Goal: Task Accomplishment & Management: Manage account settings

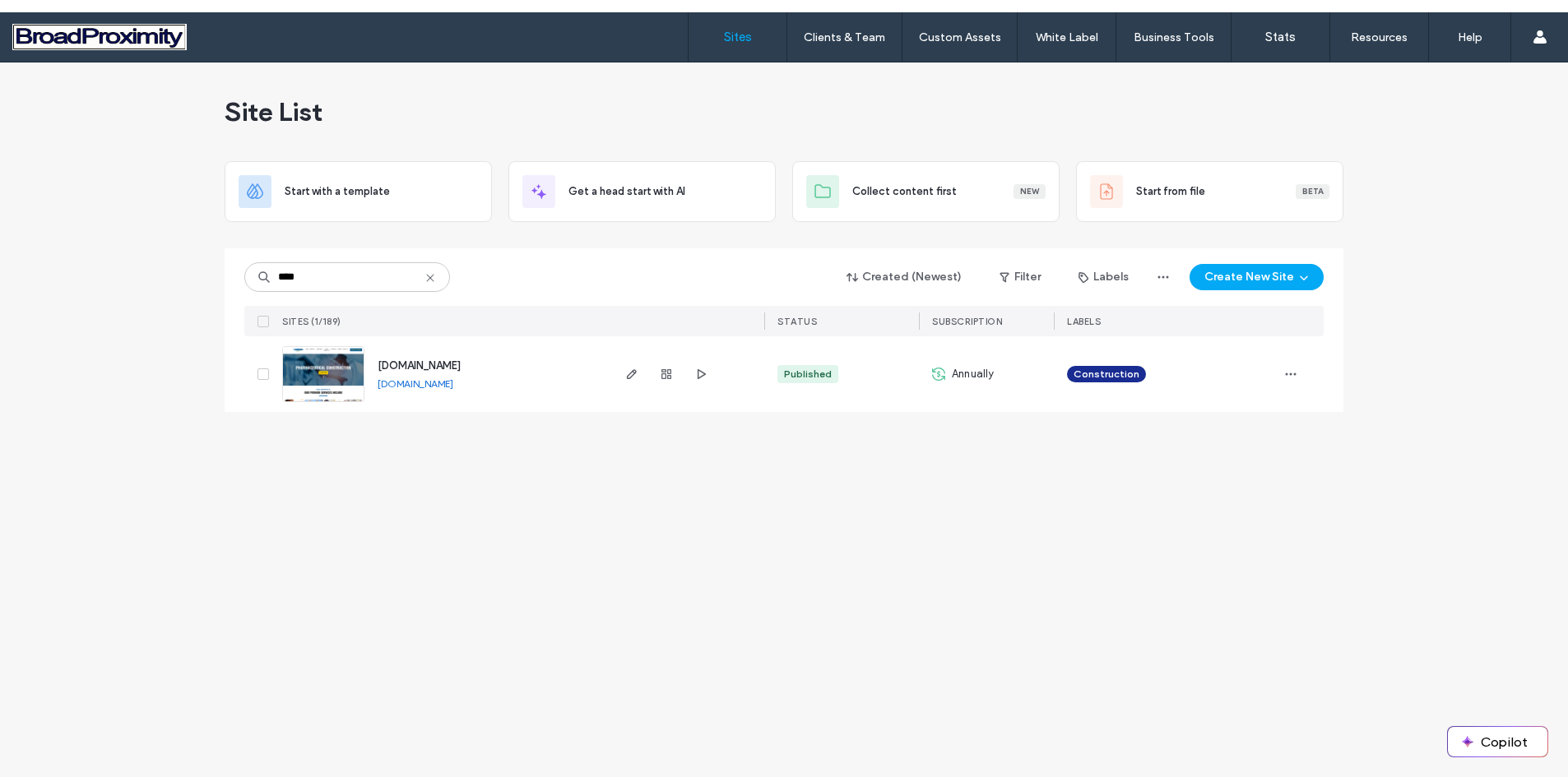
type input "****"
click at [332, 361] on img at bounding box center [323, 403] width 81 height 112
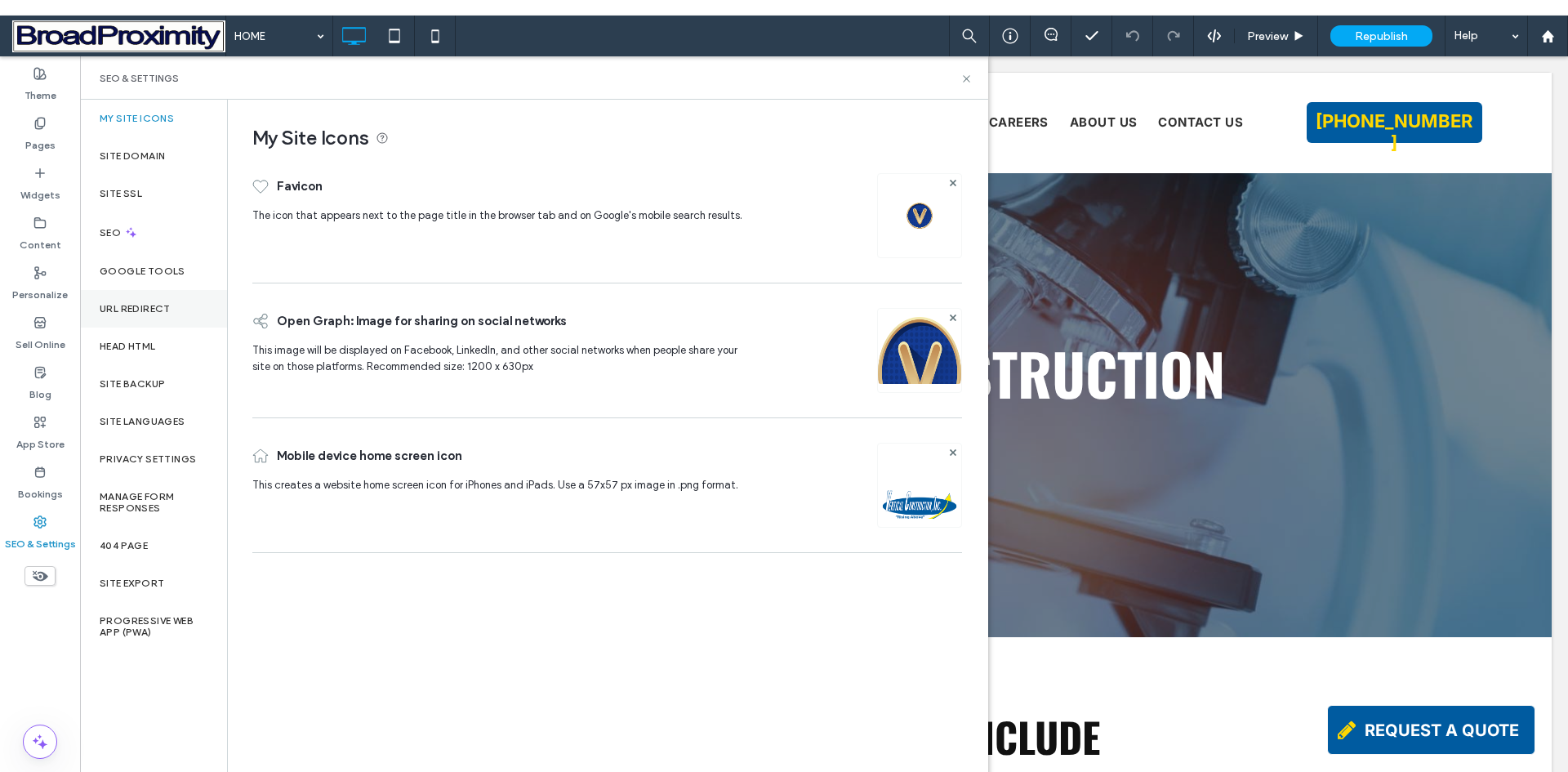
click at [136, 303] on label "URL Redirect" at bounding box center [135, 309] width 71 height 12
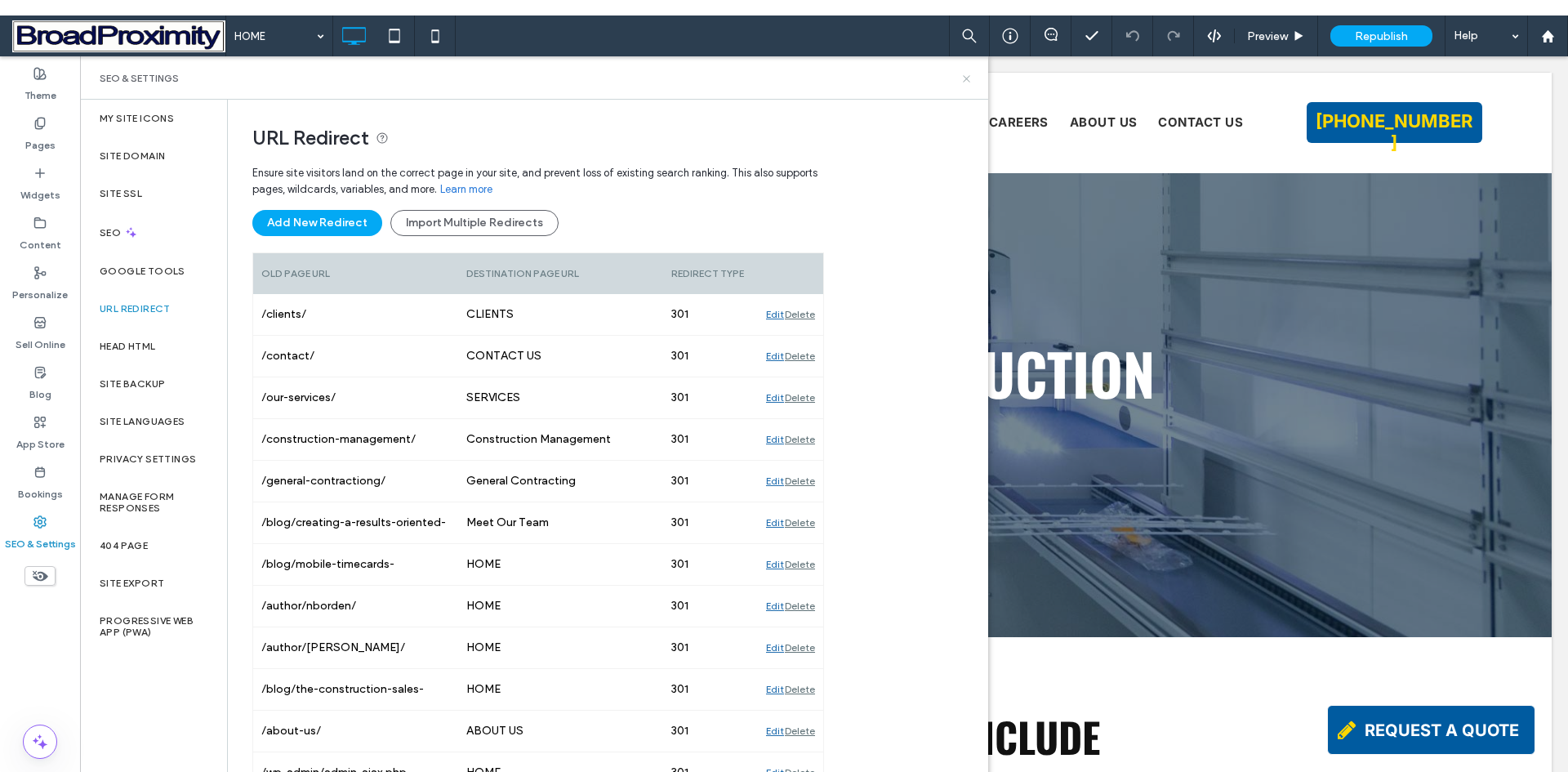
drag, startPoint x: 965, startPoint y: 76, endPoint x: 883, endPoint y: 20, distance: 99.3
click at [965, 76] on icon at bounding box center [966, 79] width 12 height 12
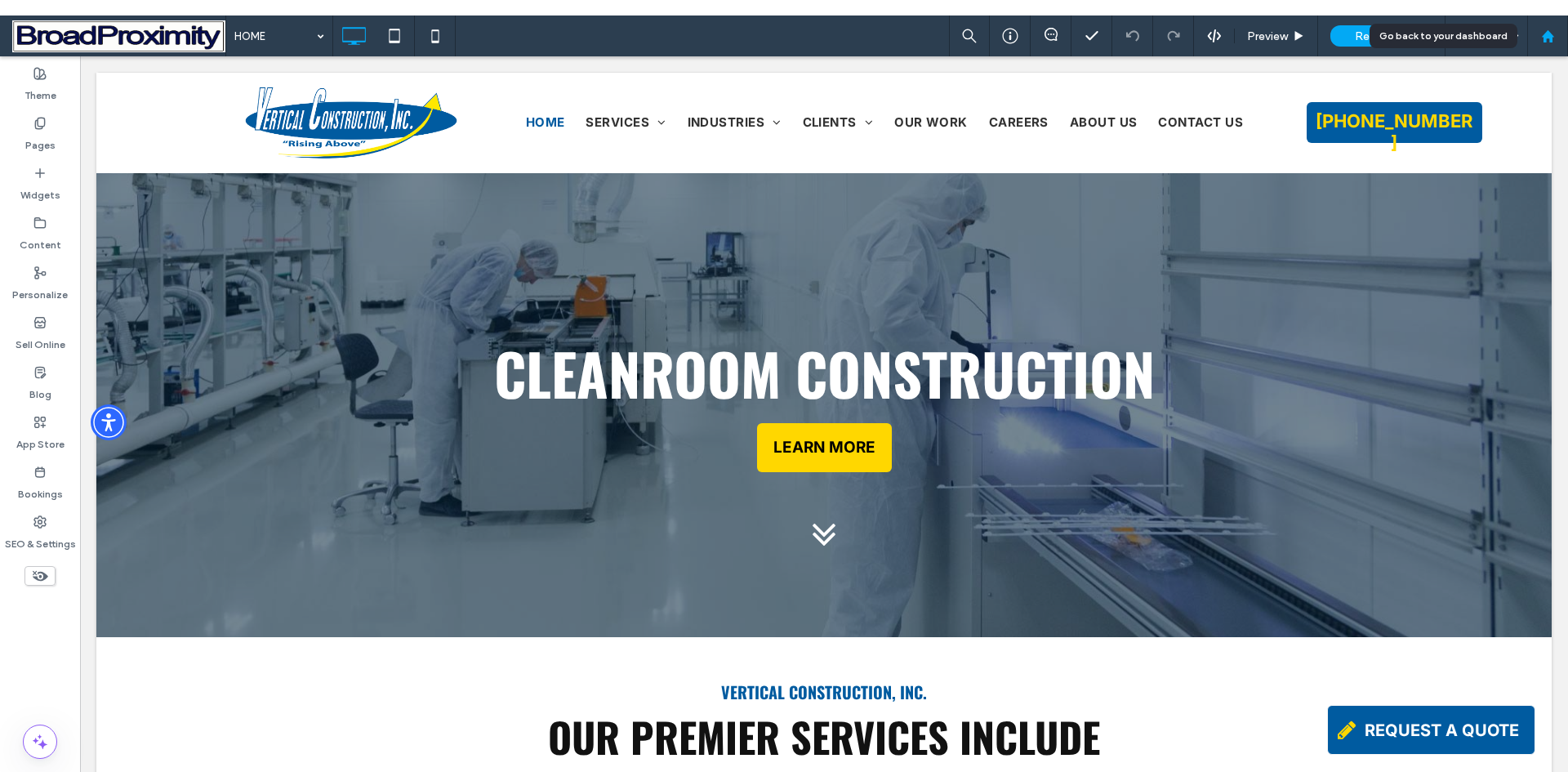
click at [1546, 40] on icon at bounding box center [1547, 36] width 14 height 14
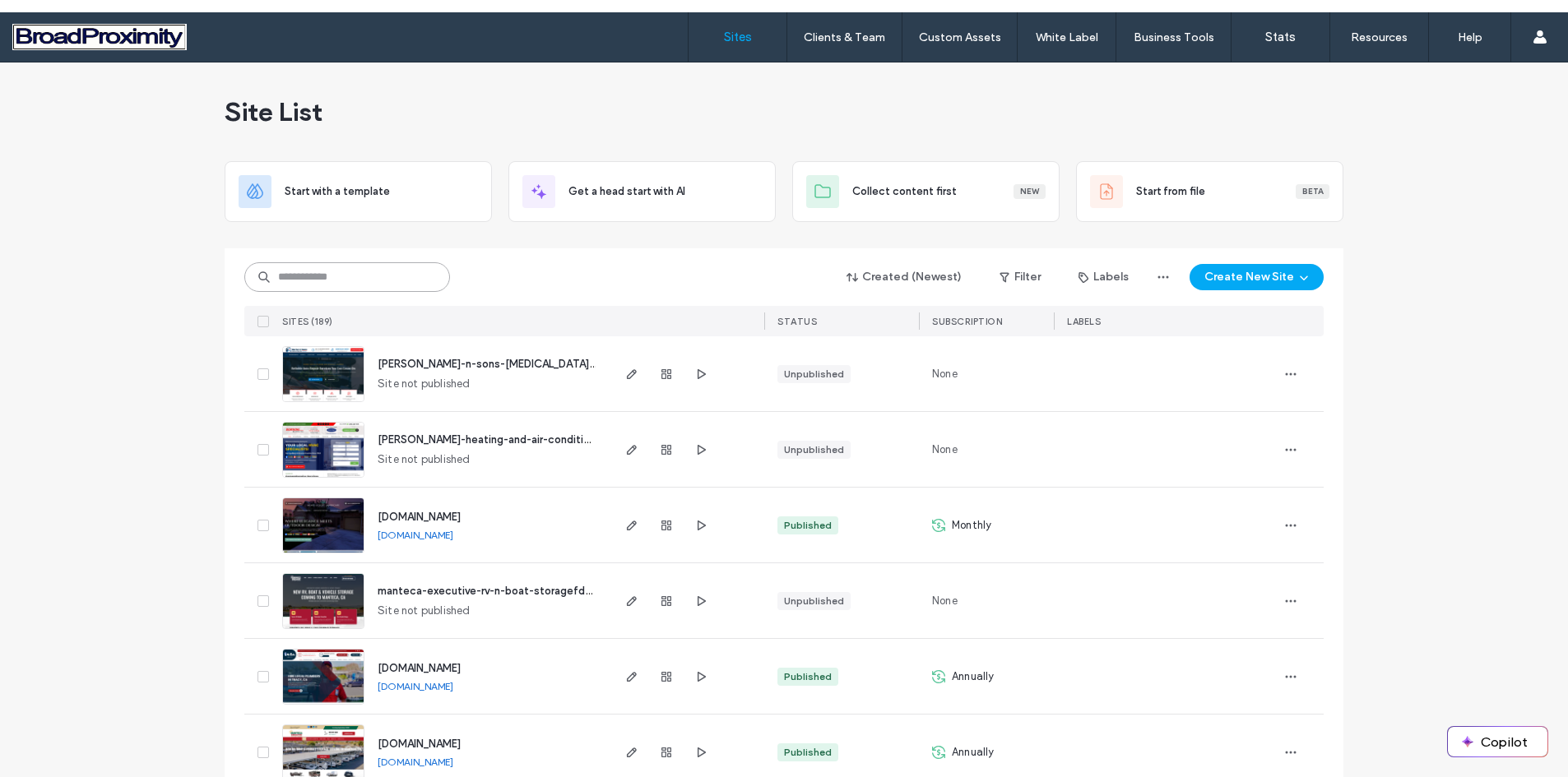
click at [340, 275] on input at bounding box center [347, 277] width 206 height 30
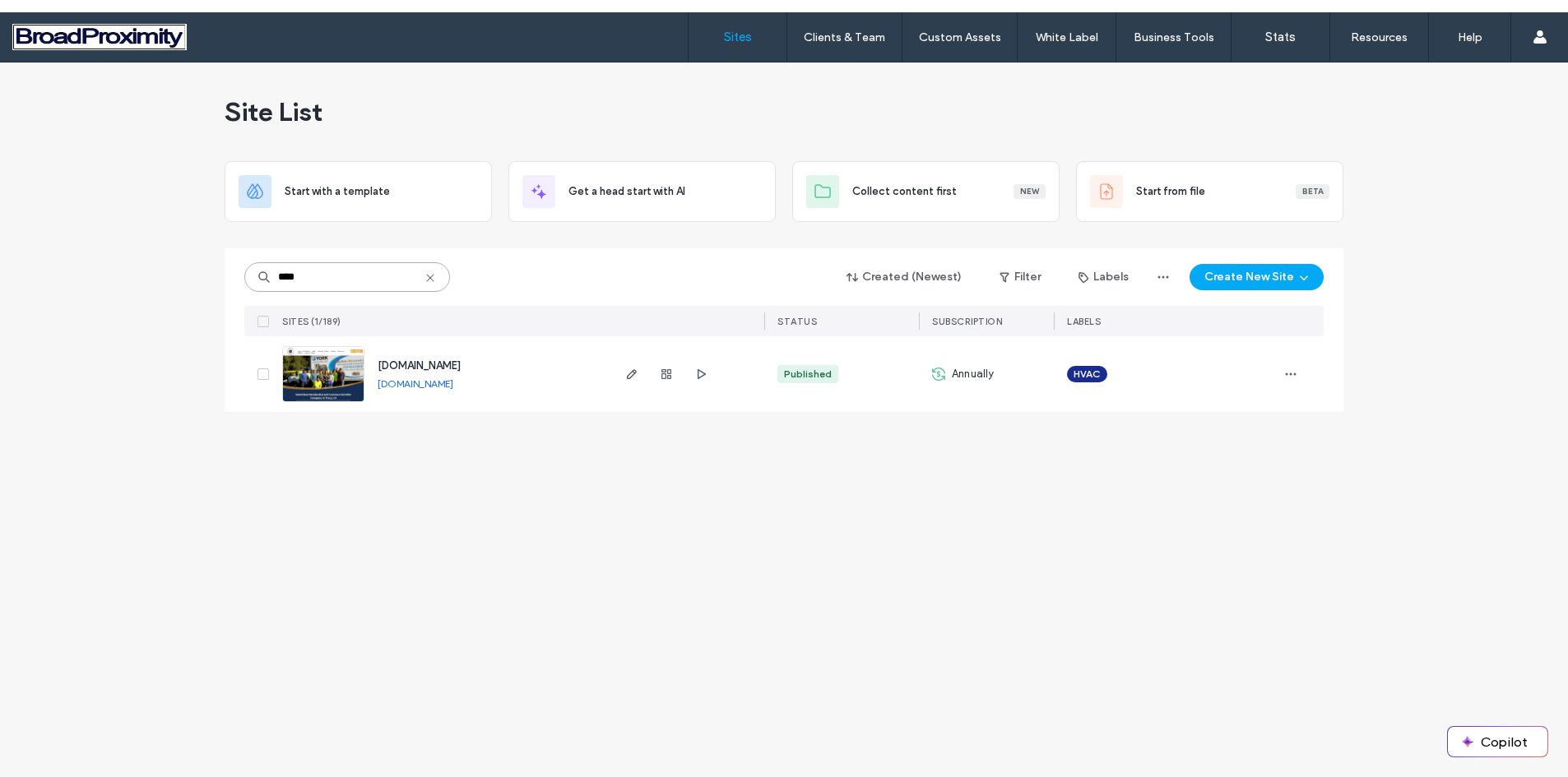
type input "****"
click at [329, 368] on img at bounding box center [323, 403] width 81 height 112
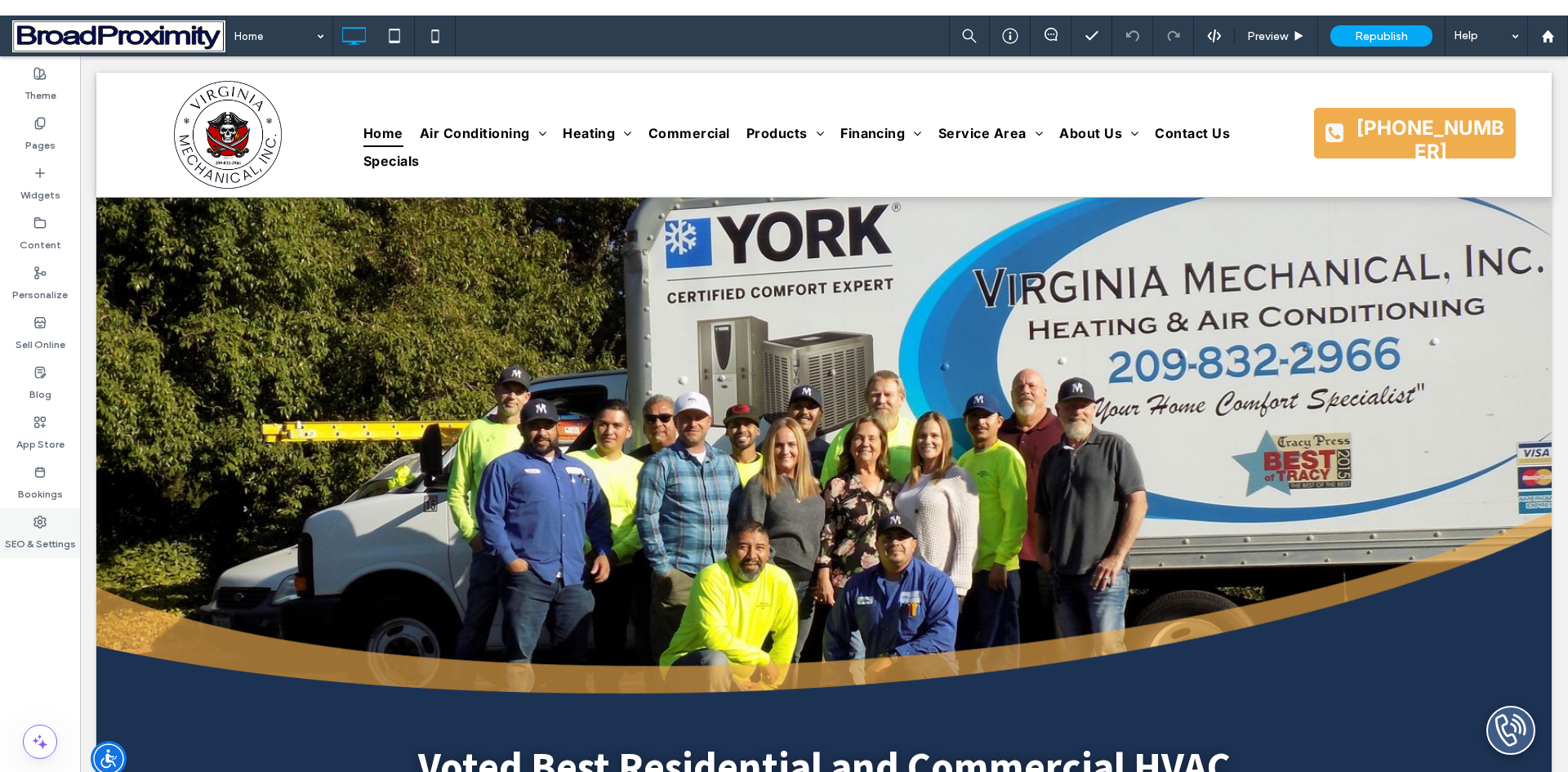
click at [45, 529] on label "SEO & Settings" at bounding box center [41, 540] width 71 height 23
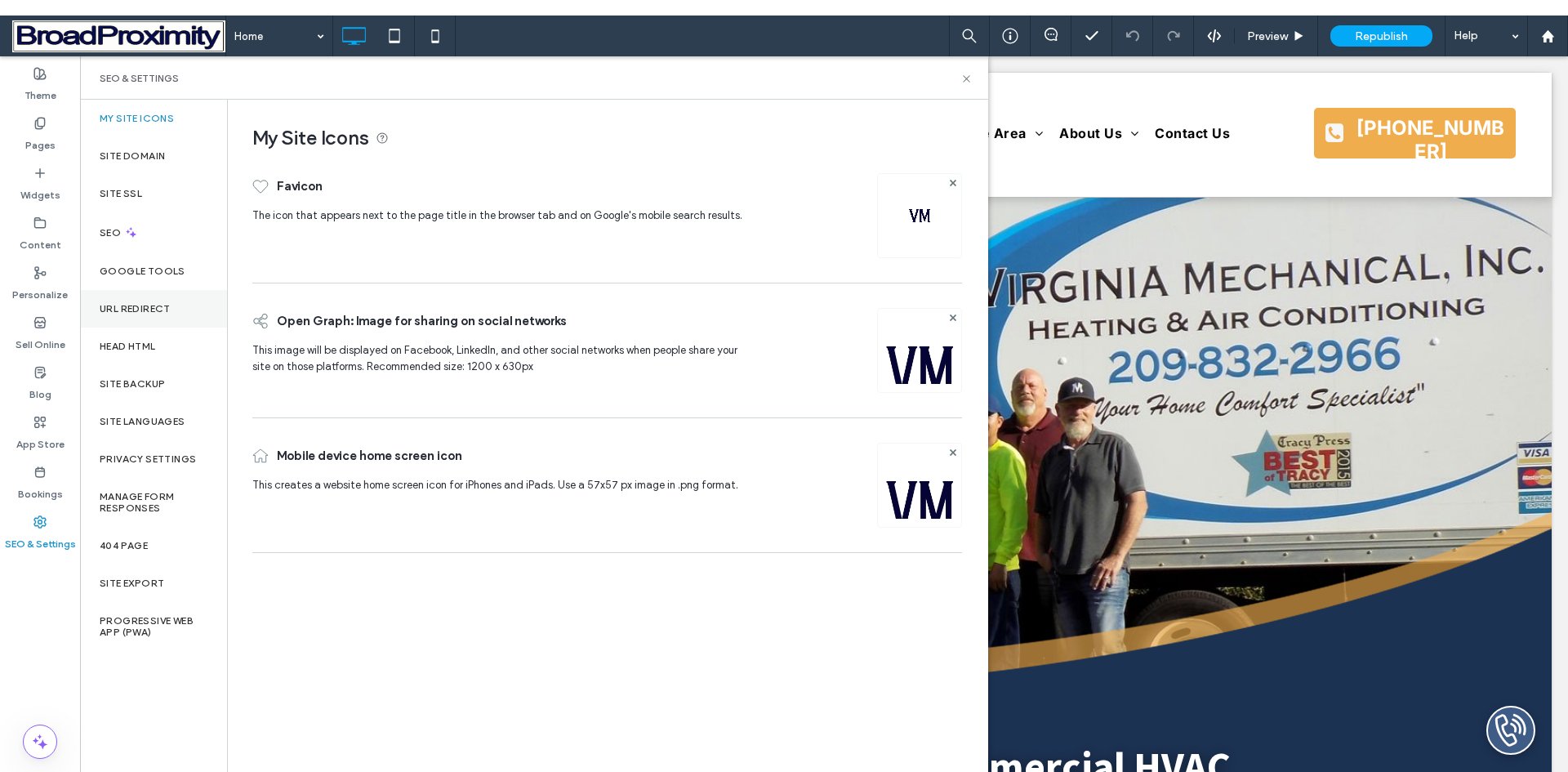
click at [128, 309] on label "URL Redirect" at bounding box center [135, 309] width 71 height 12
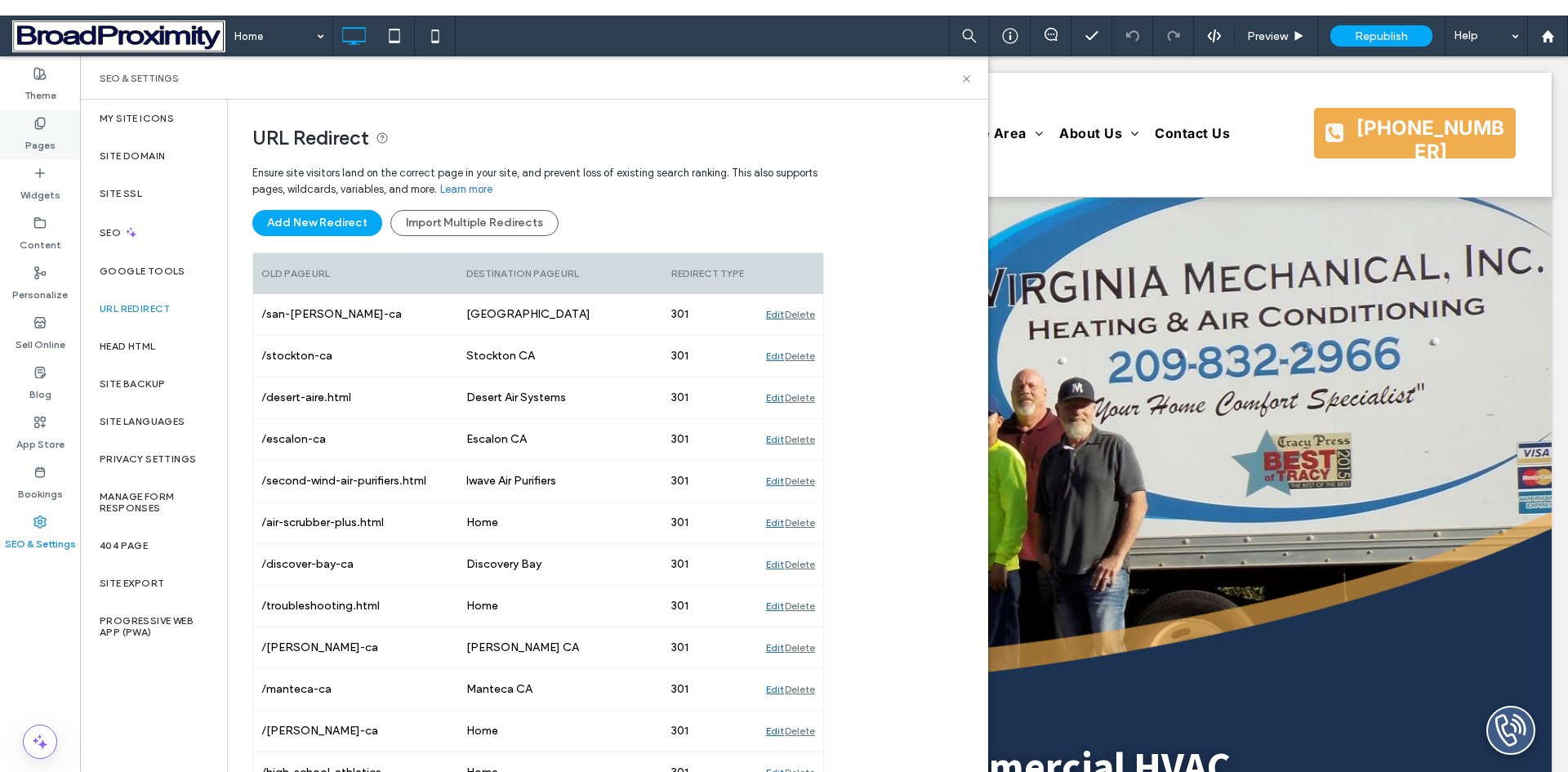
click at [51, 147] on label "Pages" at bounding box center [41, 141] width 31 height 23
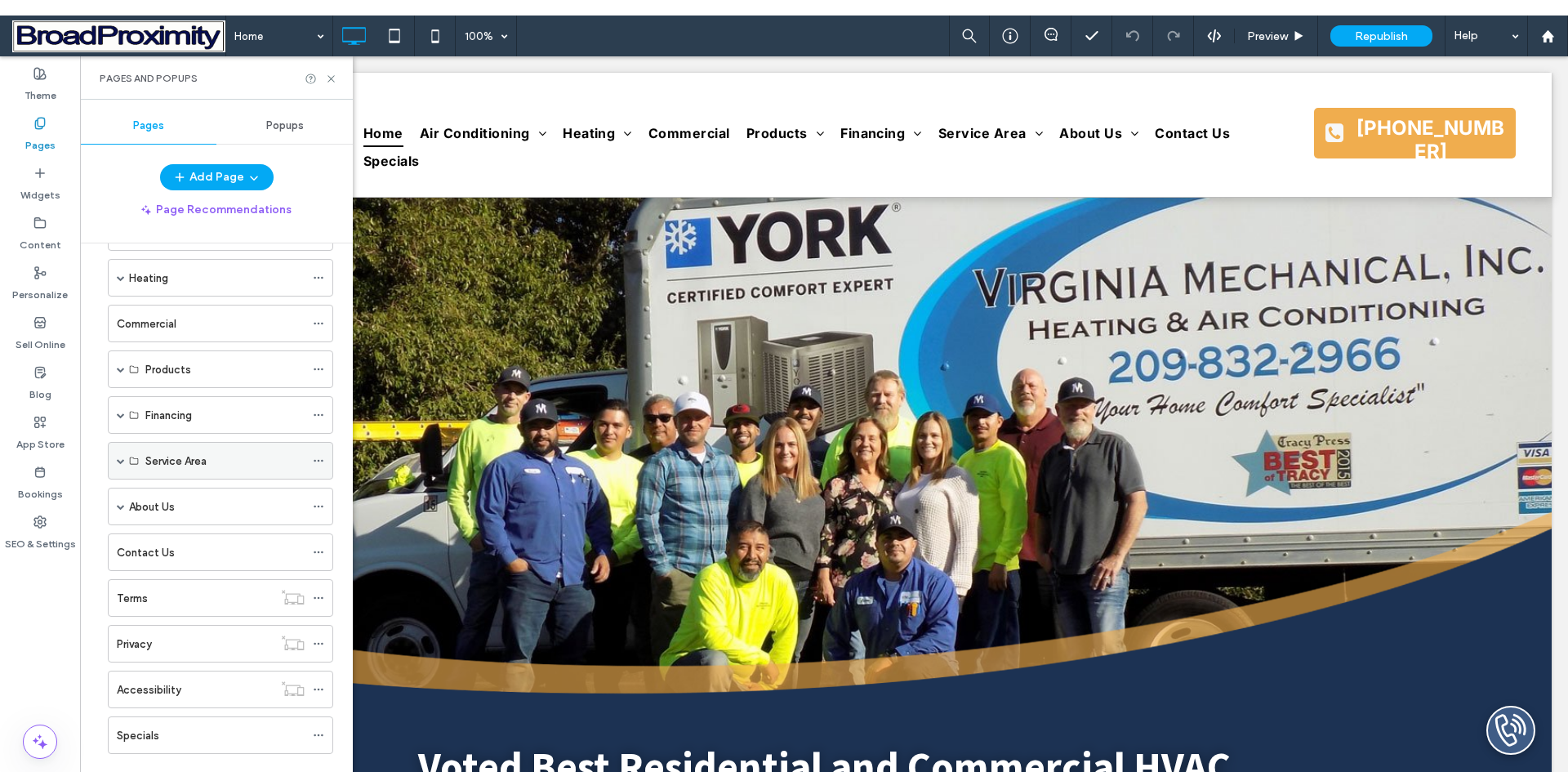
scroll to position [119, 0]
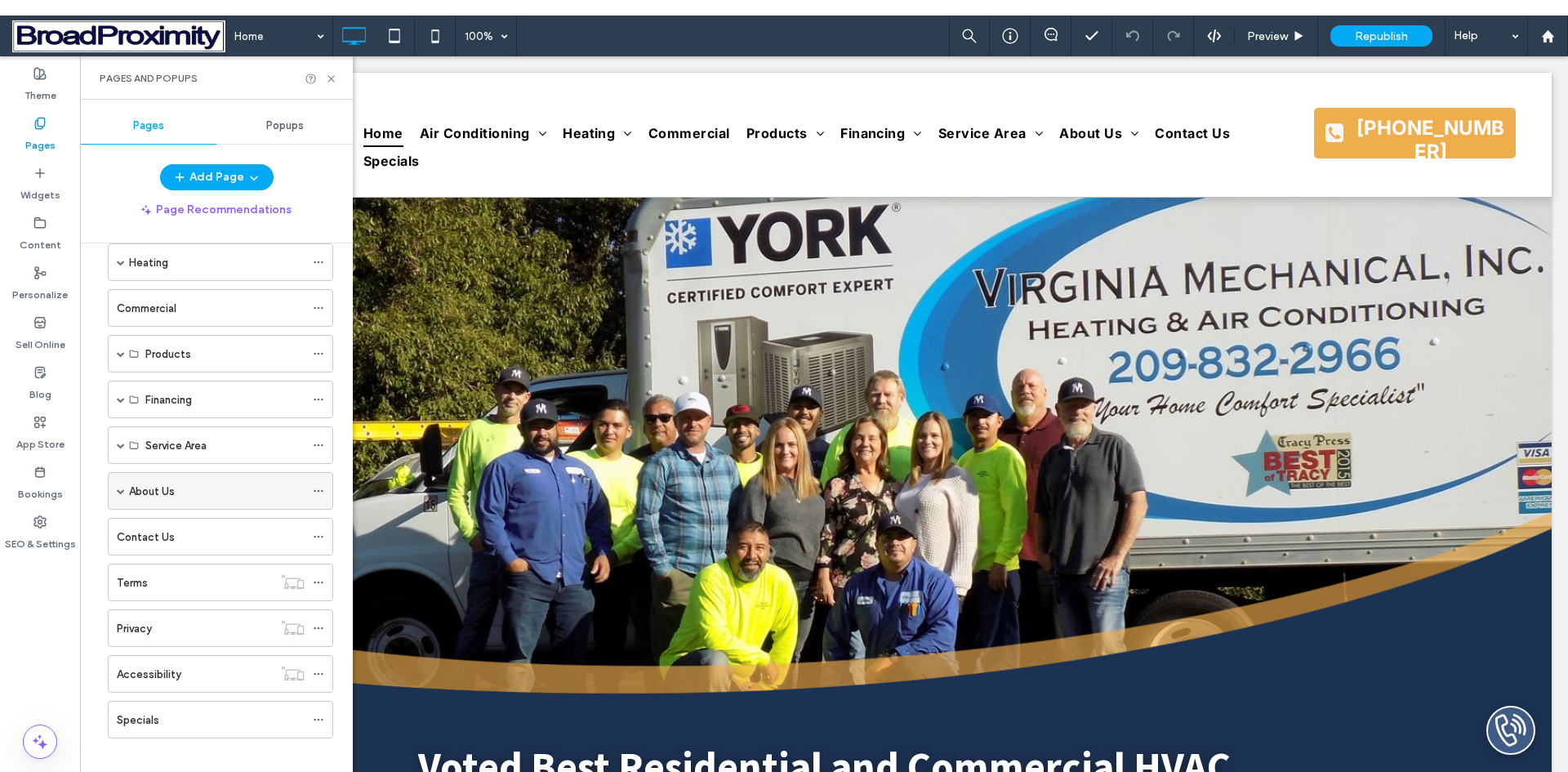
click at [120, 491] on span at bounding box center [121, 491] width 8 height 8
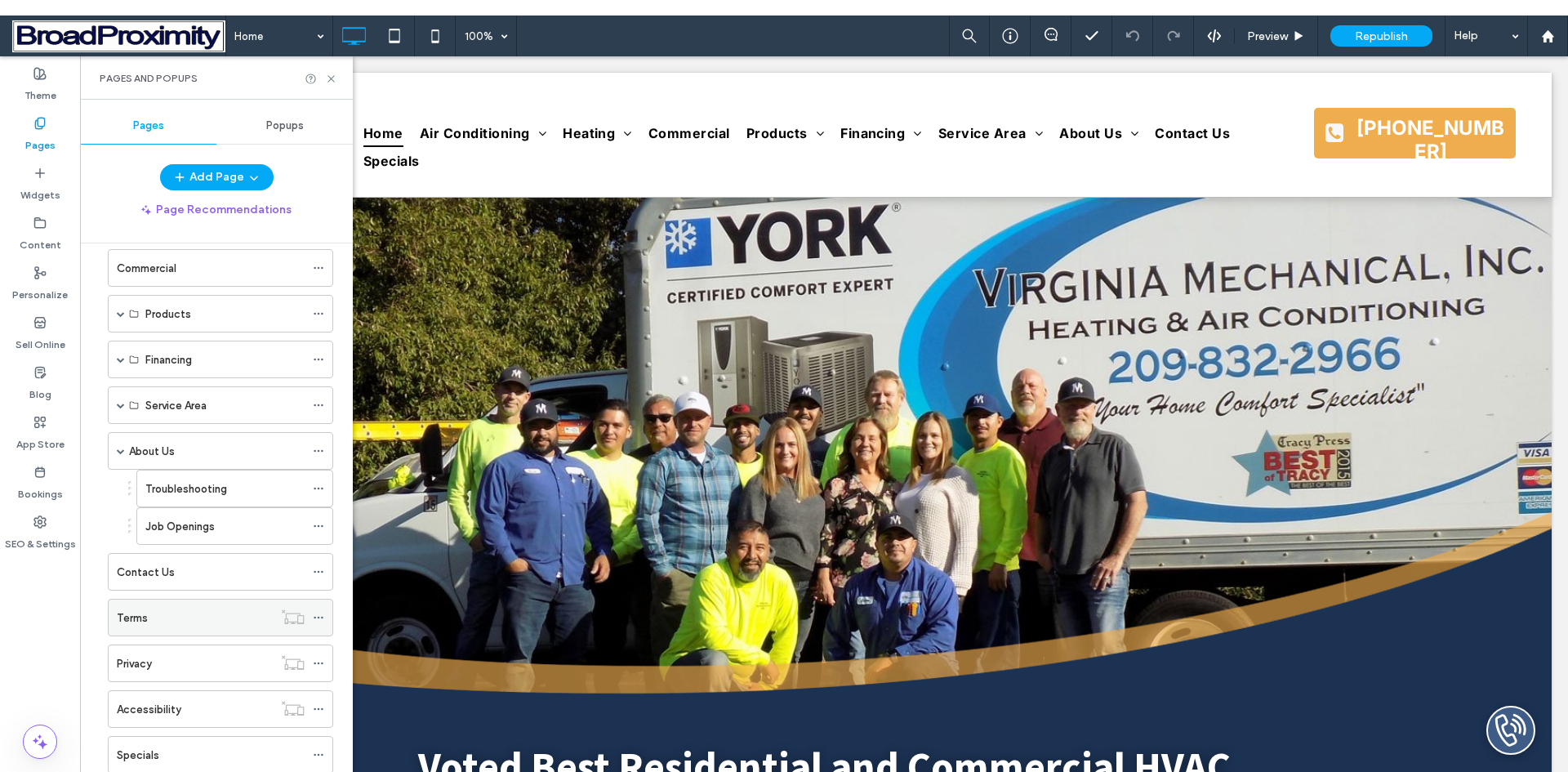
scroll to position [194, 0]
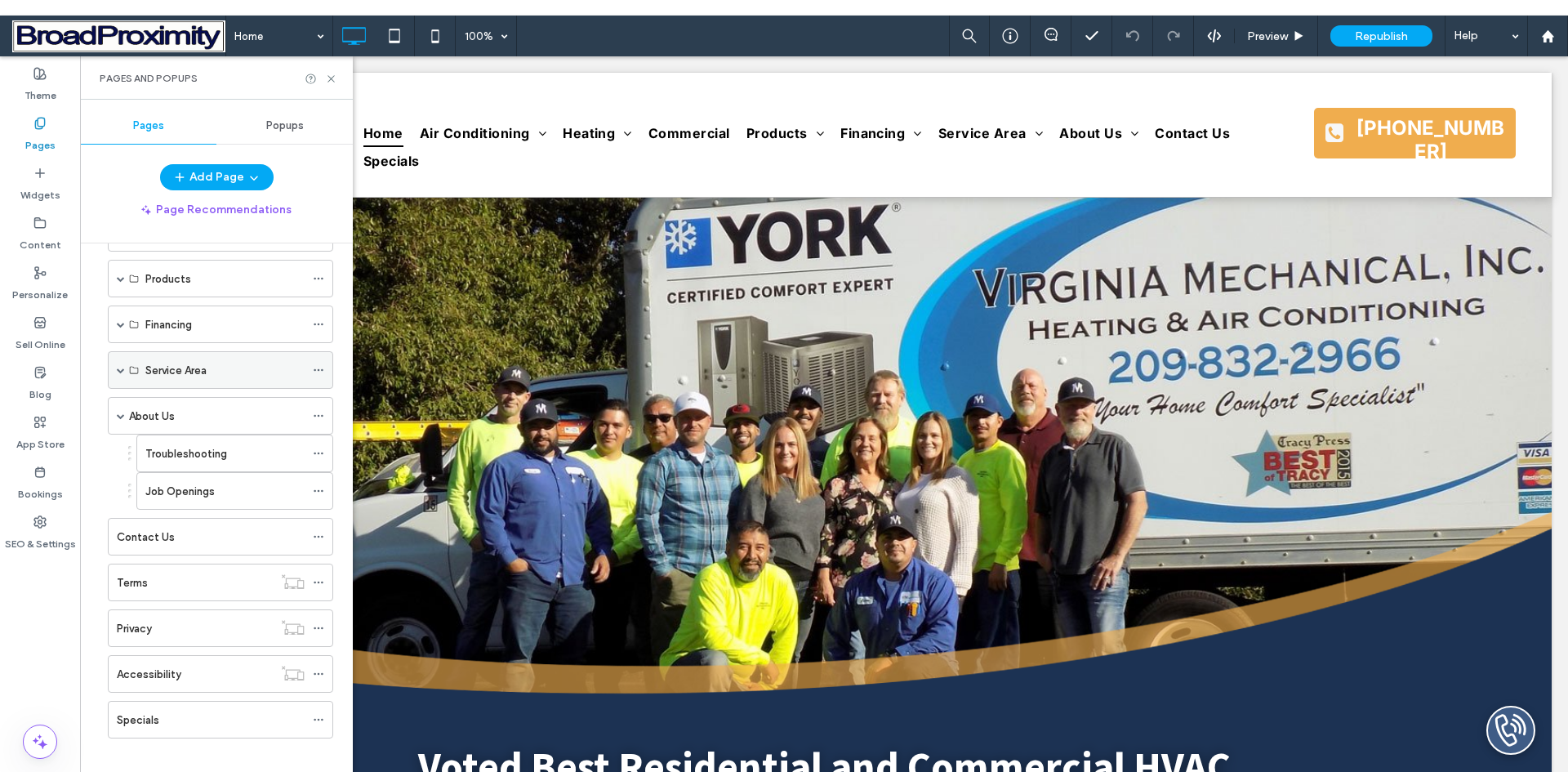
click at [122, 370] on span at bounding box center [121, 370] width 8 height 8
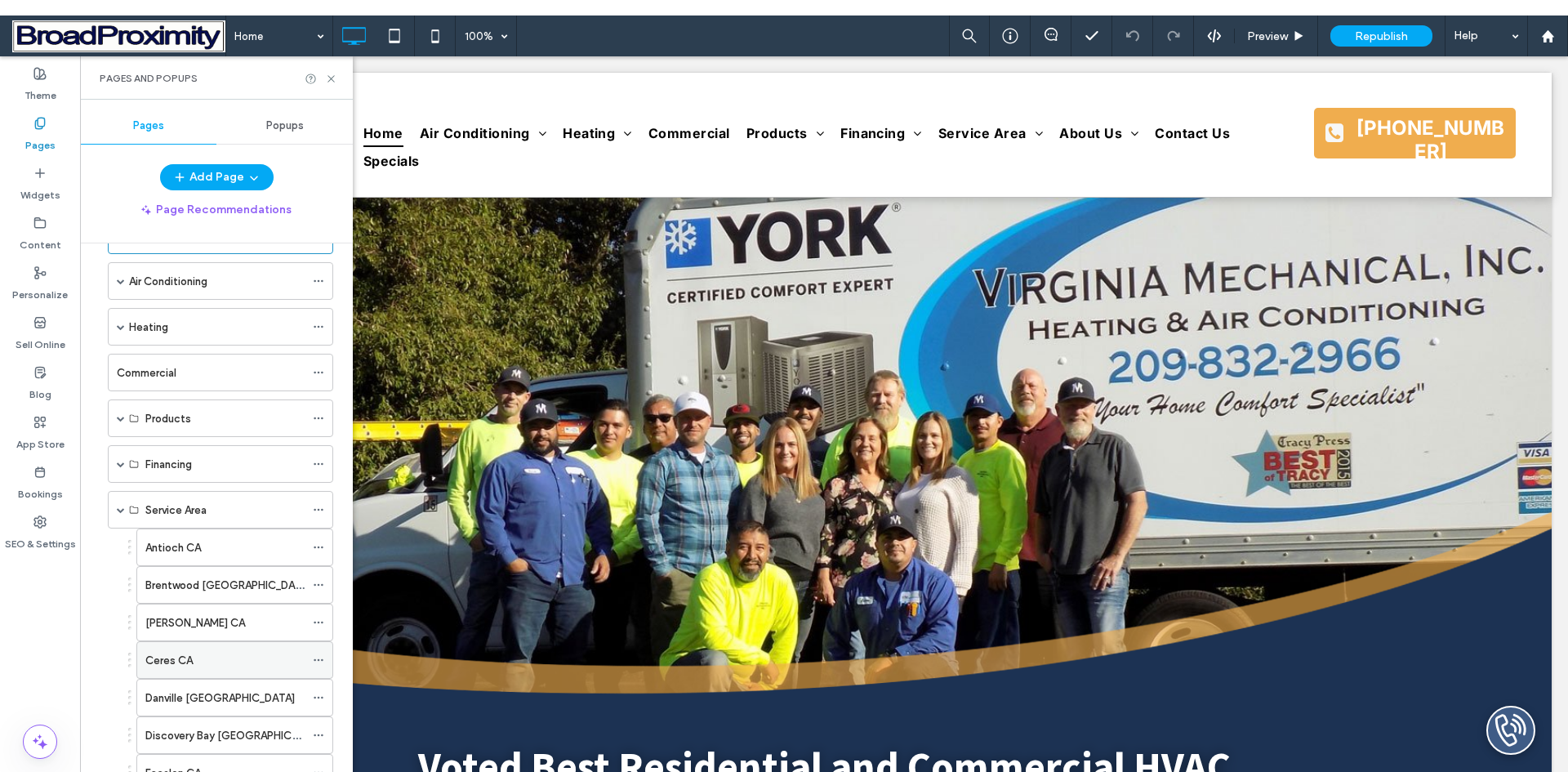
scroll to position [0, 0]
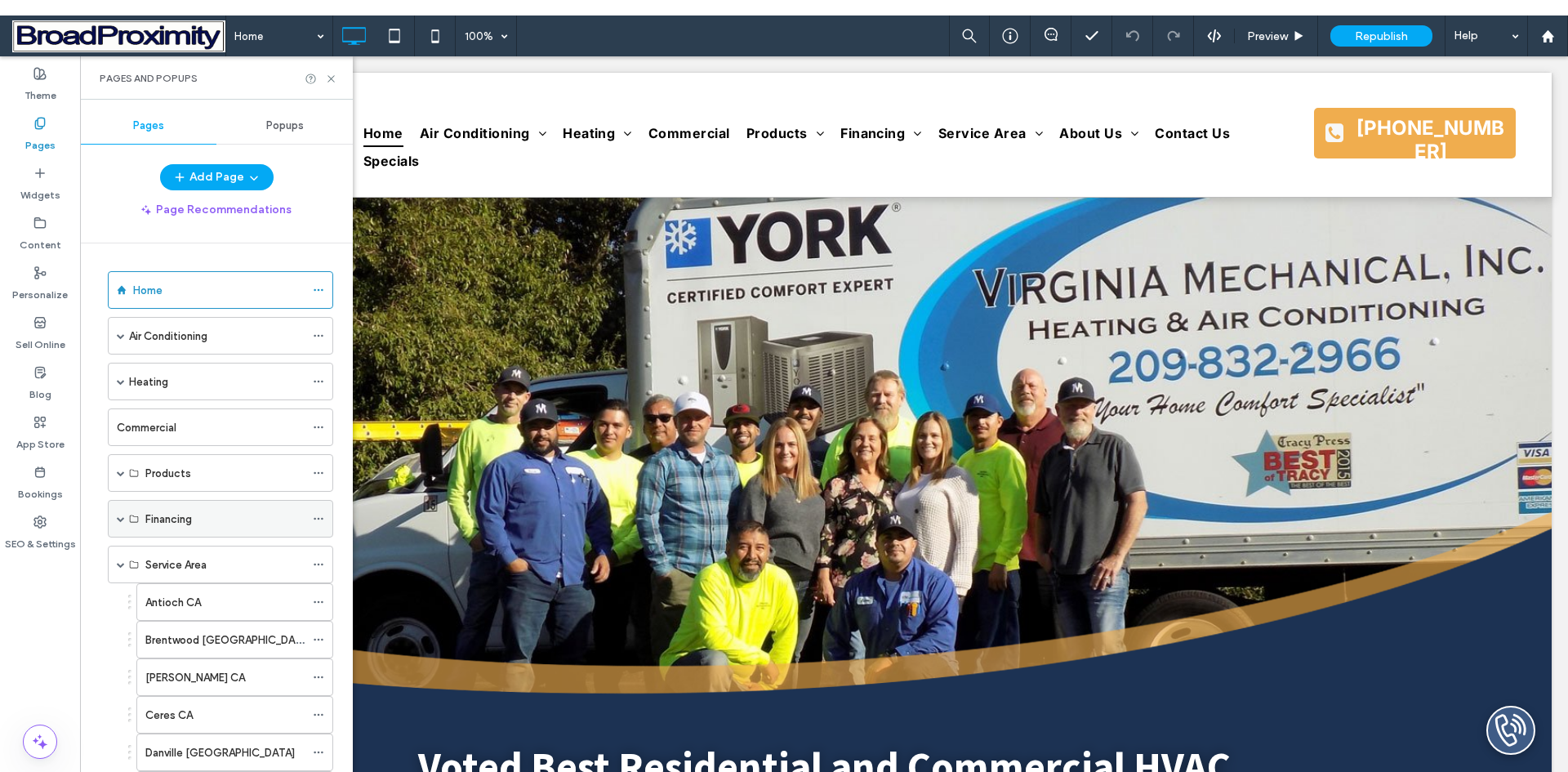
click at [121, 520] on span at bounding box center [121, 519] width 8 height 8
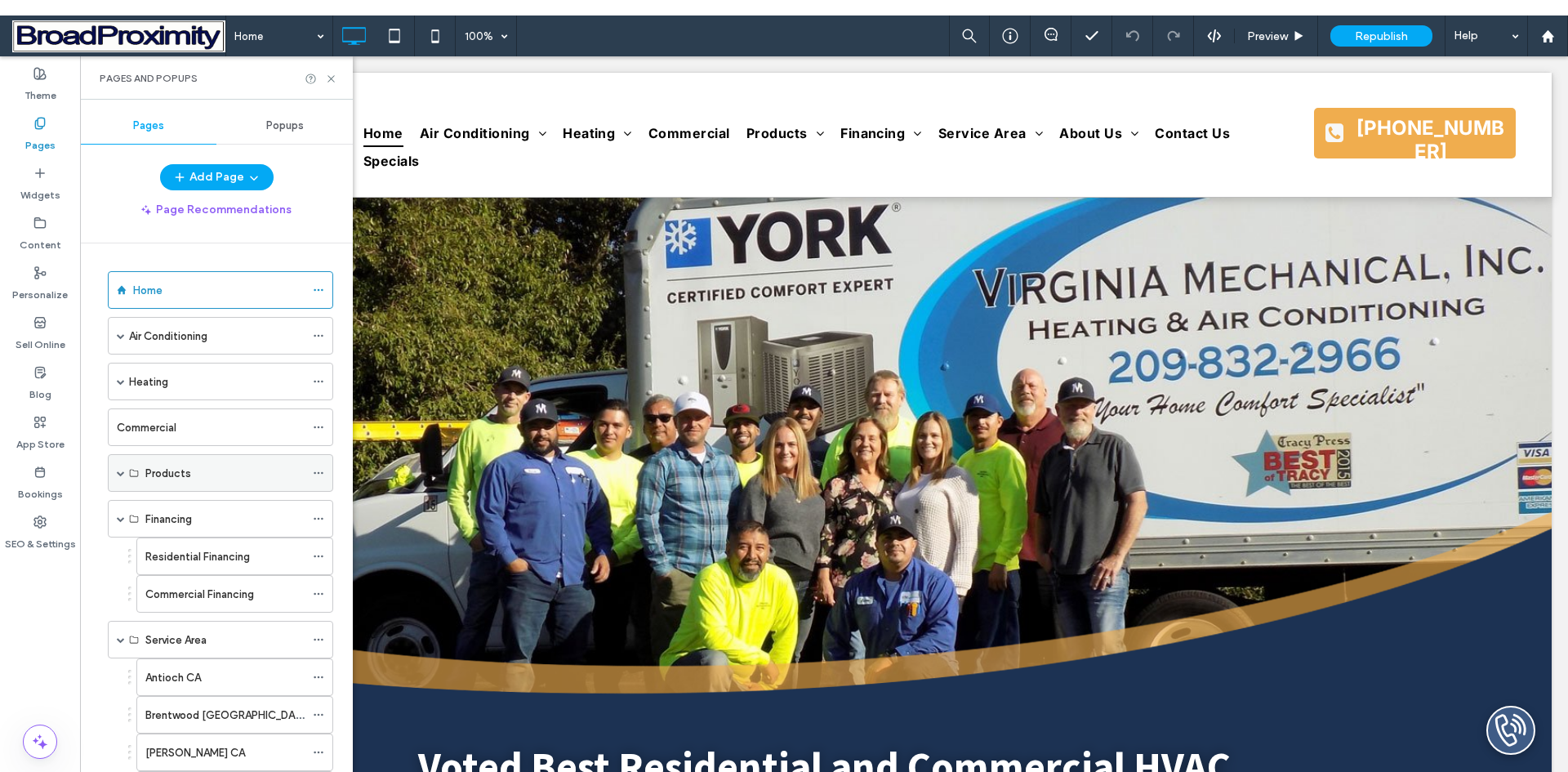
click at [120, 476] on span at bounding box center [121, 473] width 8 height 8
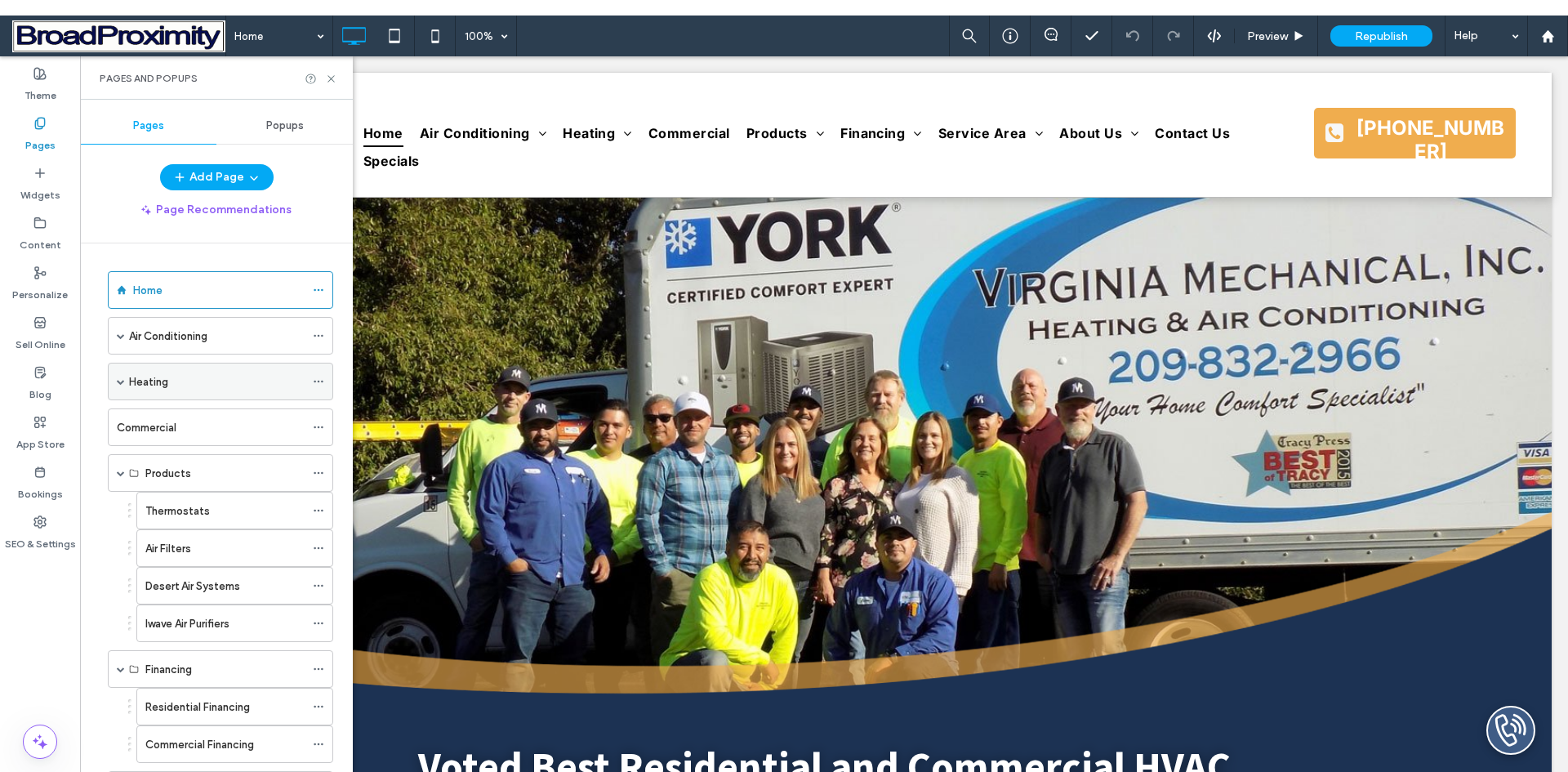
click at [121, 381] on span at bounding box center [121, 381] width 8 height 8
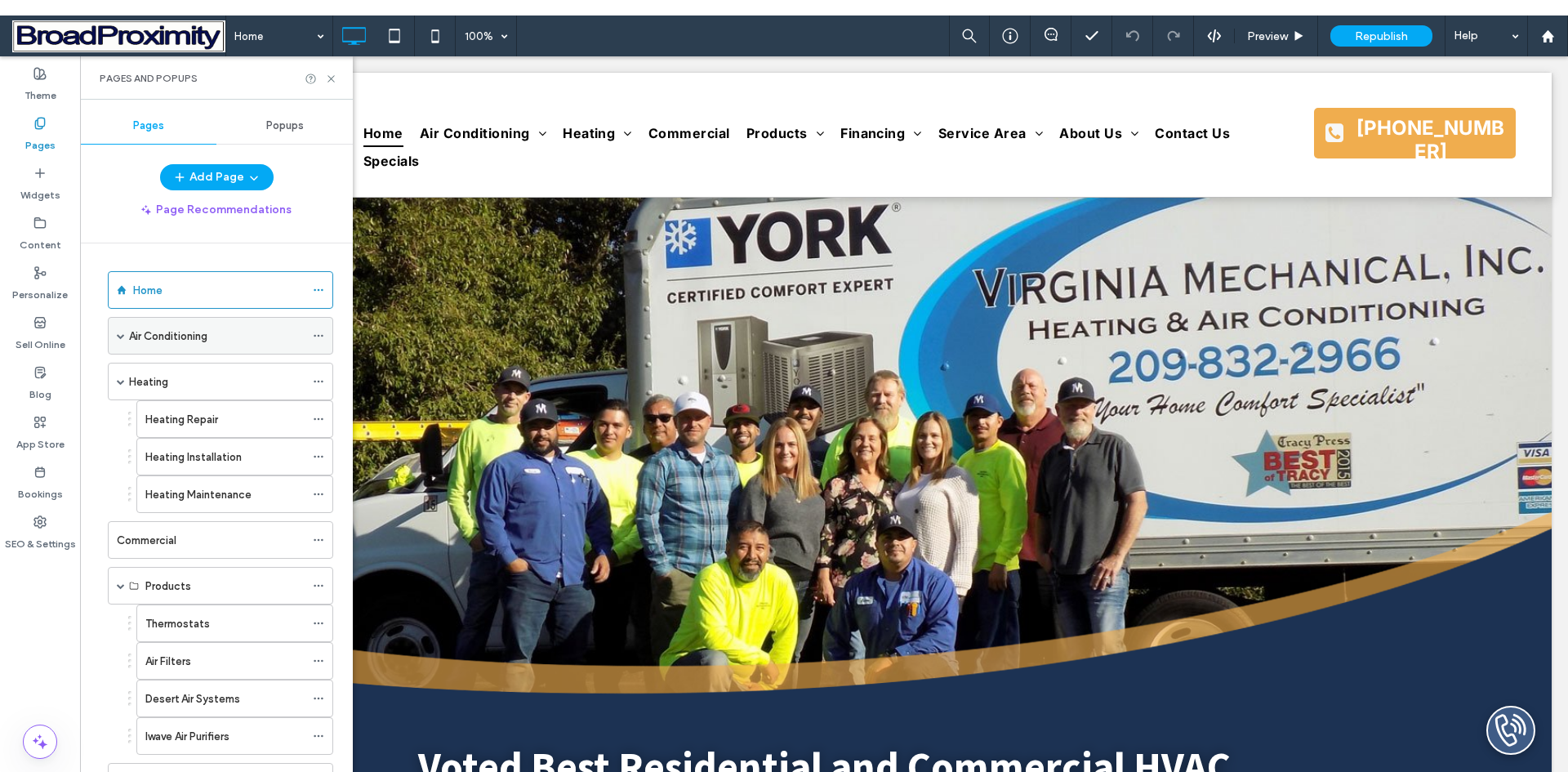
click at [122, 333] on span at bounding box center [121, 336] width 8 height 8
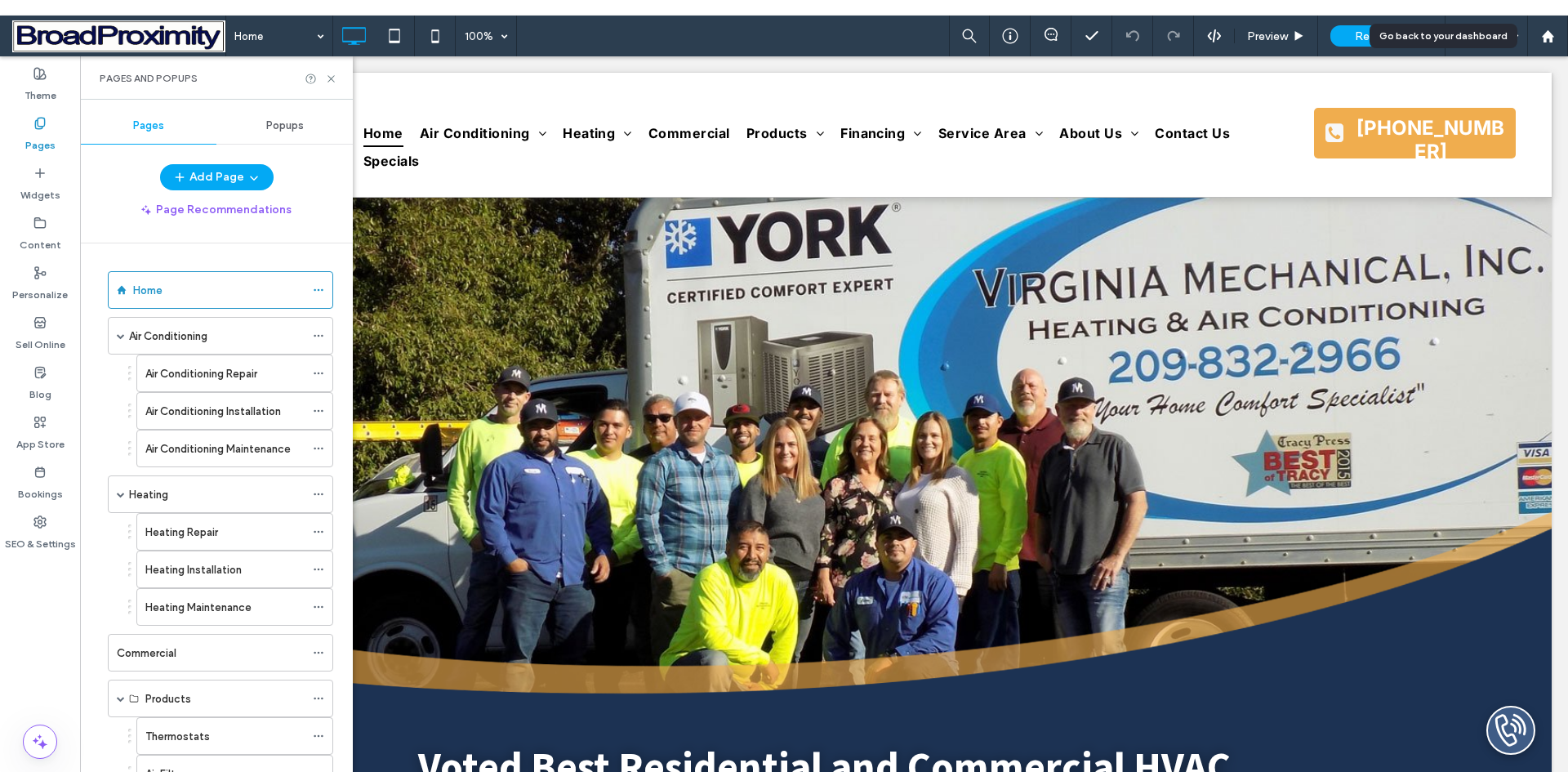
drag, startPoint x: 1551, startPoint y: 36, endPoint x: 505, endPoint y: 7, distance: 1046.4
click at [1551, 36] on use at bounding box center [1546, 36] width 12 height 12
